Goal: Complete application form

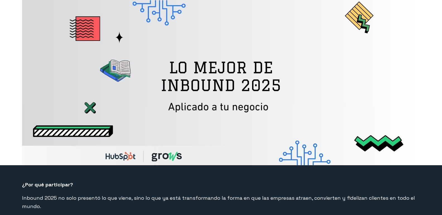
select select "CO"
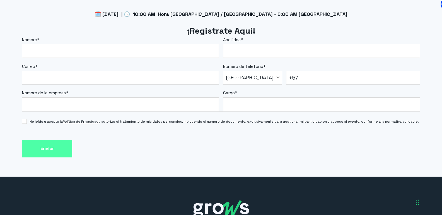
scroll to position [528, 0]
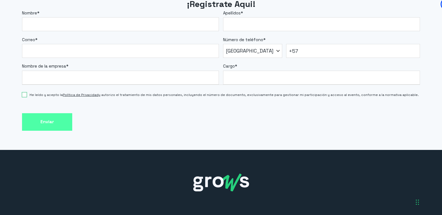
click at [25, 95] on input "He leído y acepto la Política de Privacidad y autorizo el tratamiento de mis da…" at bounding box center [24, 95] width 5 height 5
checkbox input "true"
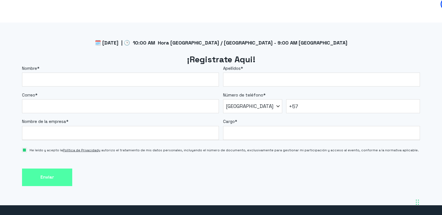
scroll to position [473, 0]
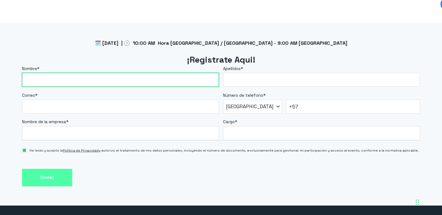
click at [98, 82] on input "Nombre *" at bounding box center [120, 80] width 197 height 14
type input "[PERSON_NAME]"
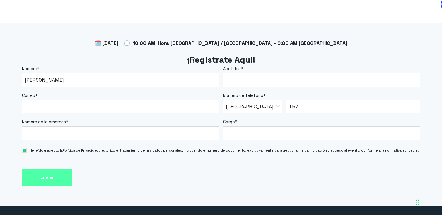
click at [232, 80] on input "Apellidos *" at bounding box center [321, 80] width 197 height 14
type input "[PERSON_NAME]"
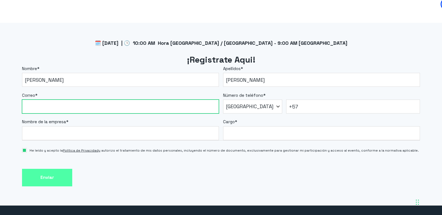
click at [72, 110] on input "Correo *" at bounding box center [120, 107] width 197 height 14
type input "[PERSON_NAME][EMAIL_ADDRESS][PERSON_NAME][DOMAIN_NAME]"
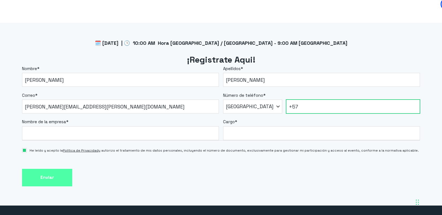
click at [320, 108] on input "+57" at bounding box center [353, 107] width 134 height 14
type input "[PHONE_NUMBER]"
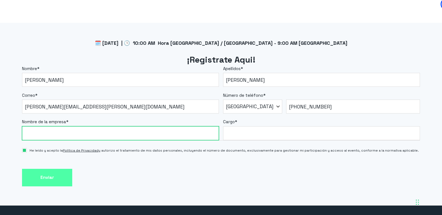
click at [72, 134] on input "Nombre de la empresa *" at bounding box center [120, 134] width 197 height 14
type input "Fundación [PERSON_NAME]"
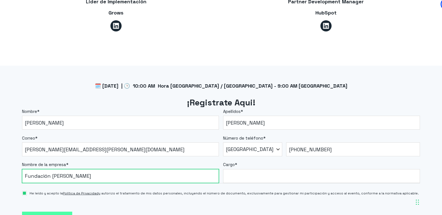
scroll to position [474, 0]
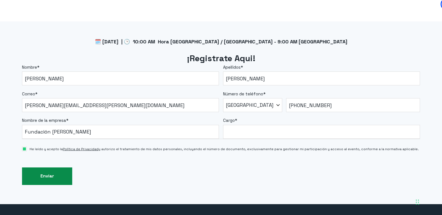
click at [45, 176] on input "Enviar" at bounding box center [47, 177] width 50 height 18
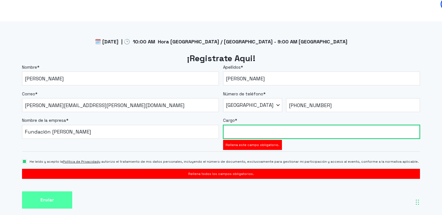
click at [270, 132] on input "Cargo *" at bounding box center [321, 132] width 197 height 14
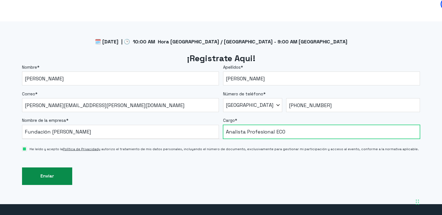
type input "Analista Profesional ECO"
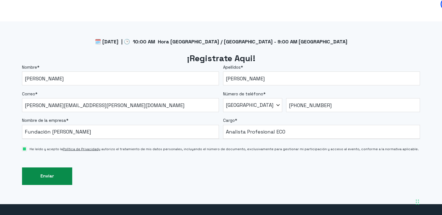
click at [48, 173] on input "Enviar" at bounding box center [47, 177] width 50 height 18
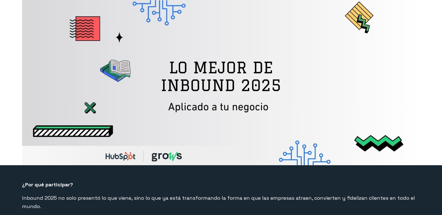
select select "CO"
